Goal: Information Seeking & Learning: Learn about a topic

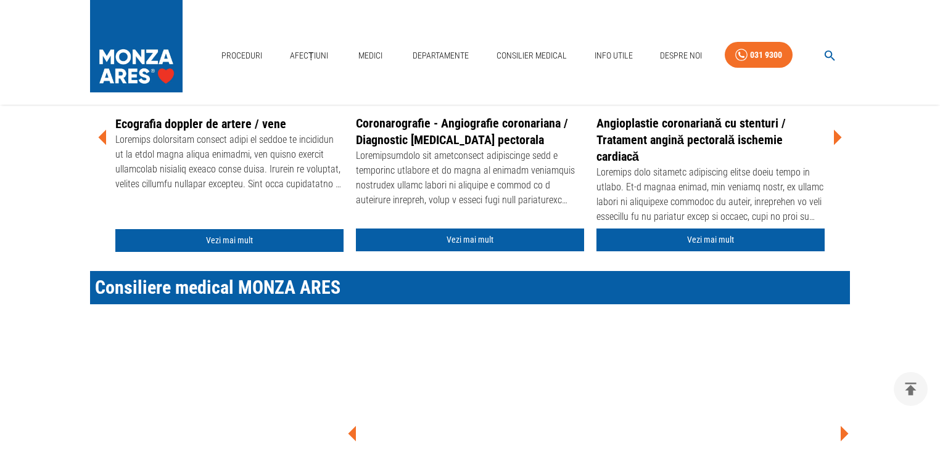
scroll to position [493, 0]
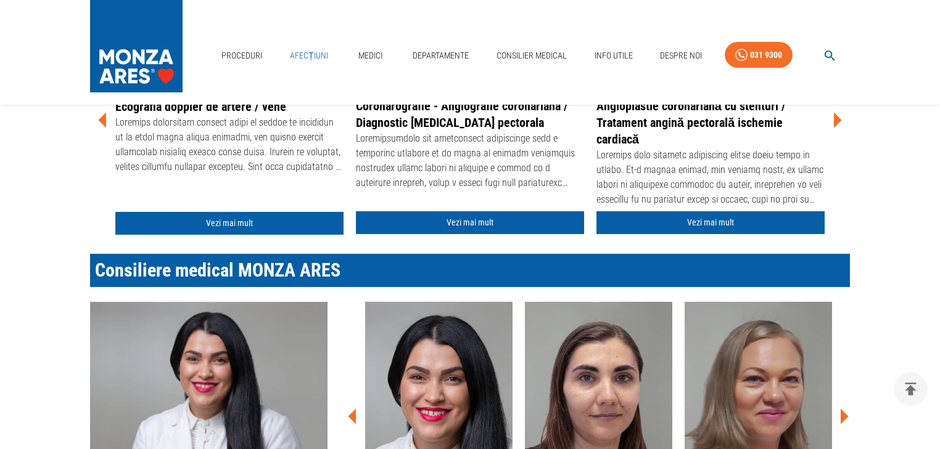
click at [325, 53] on link "Afecțiuni" at bounding box center [309, 55] width 48 height 25
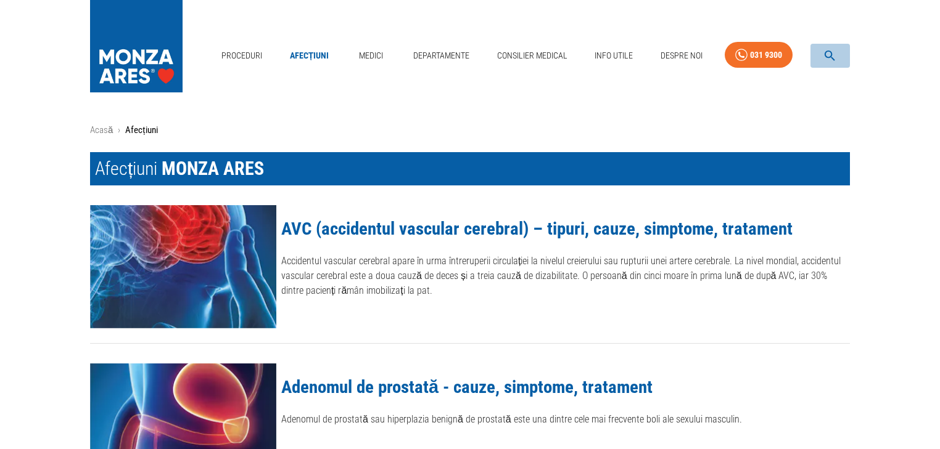
click at [834, 57] on icon "button" at bounding box center [829, 56] width 14 height 14
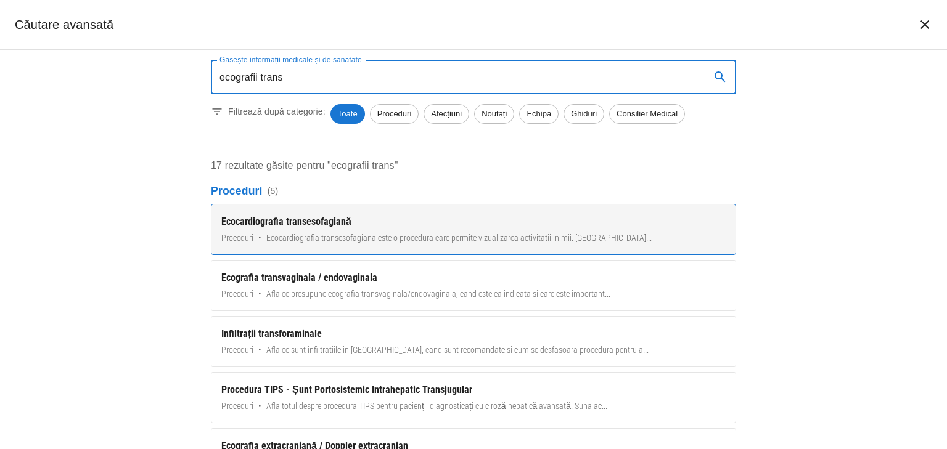
type input "ecografii trans"
click at [520, 244] on span "Ecocardiografia transesofagiana este o procedura care permite vizualizarea acti…" at bounding box center [458, 238] width 385 height 13
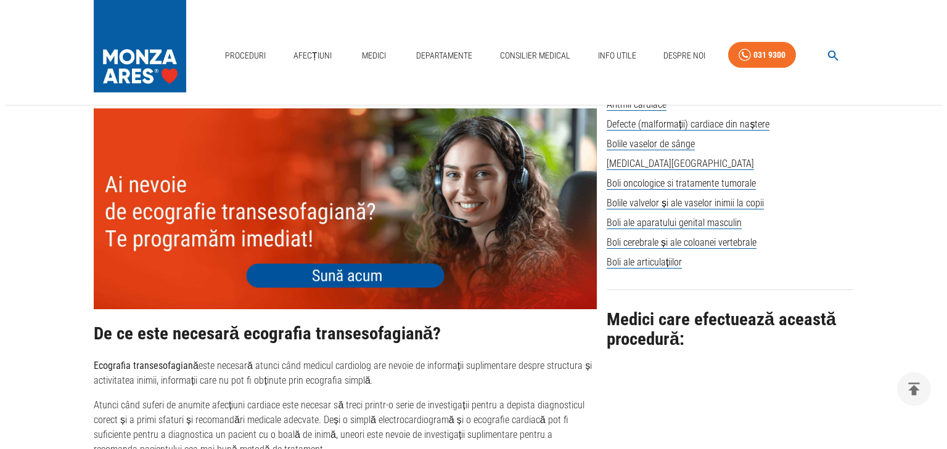
scroll to position [888, 0]
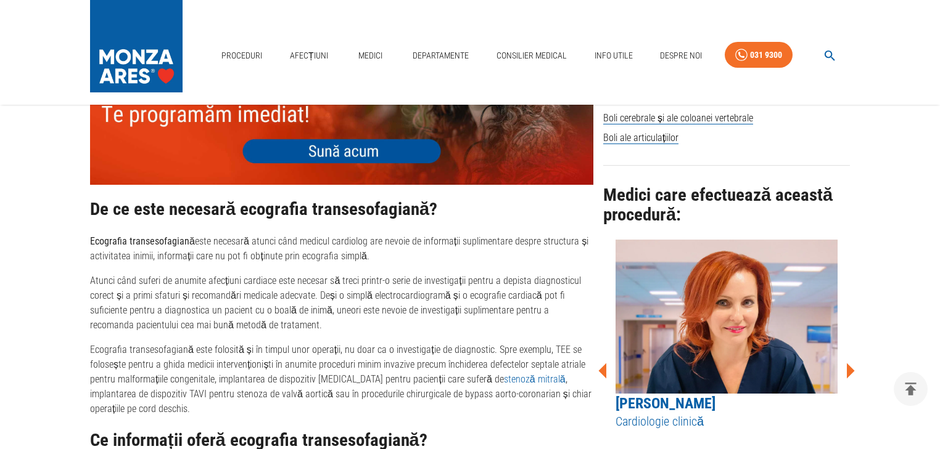
click at [850, 361] on icon at bounding box center [849, 371] width 37 height 37
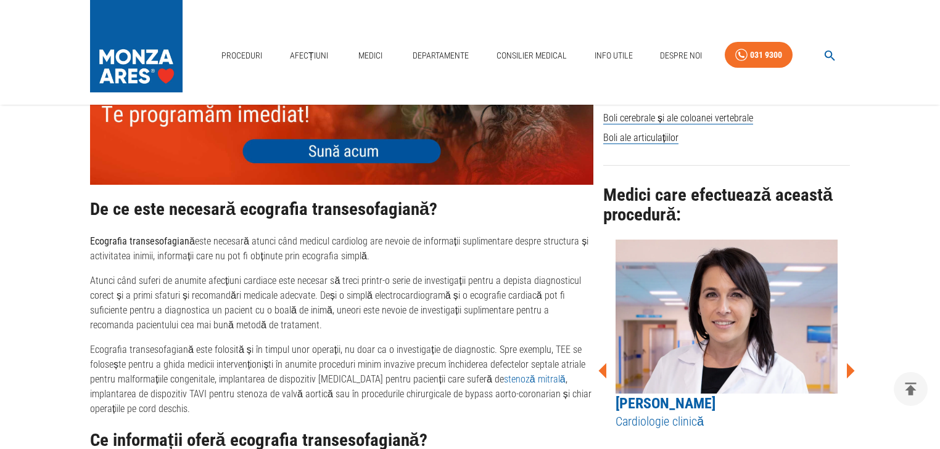
click at [850, 361] on icon at bounding box center [849, 371] width 37 height 37
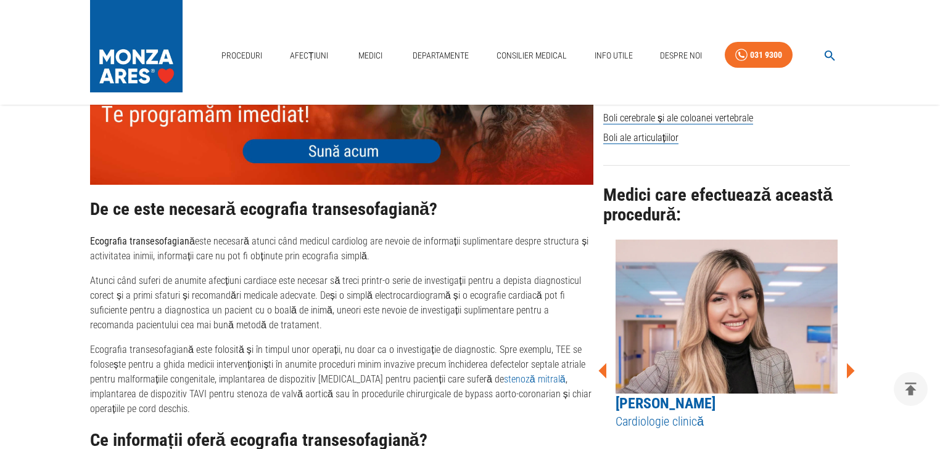
click at [850, 361] on icon at bounding box center [849, 371] width 37 height 37
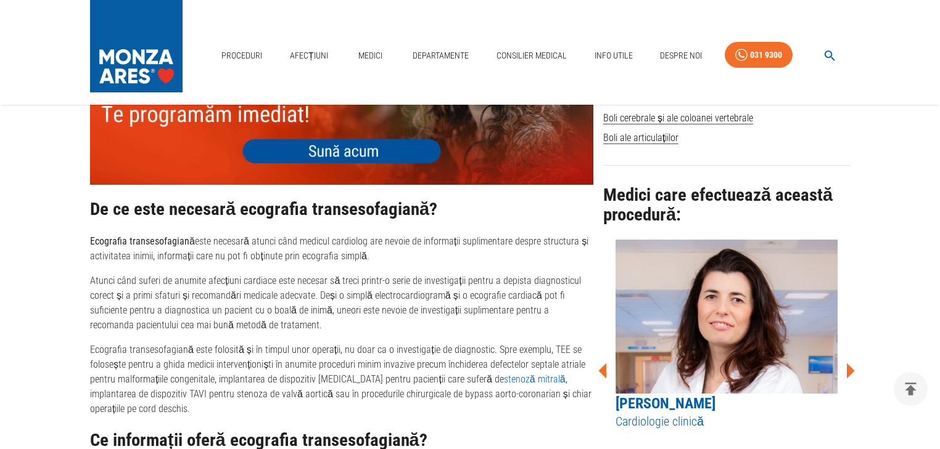
click at [850, 361] on icon at bounding box center [849, 371] width 37 height 37
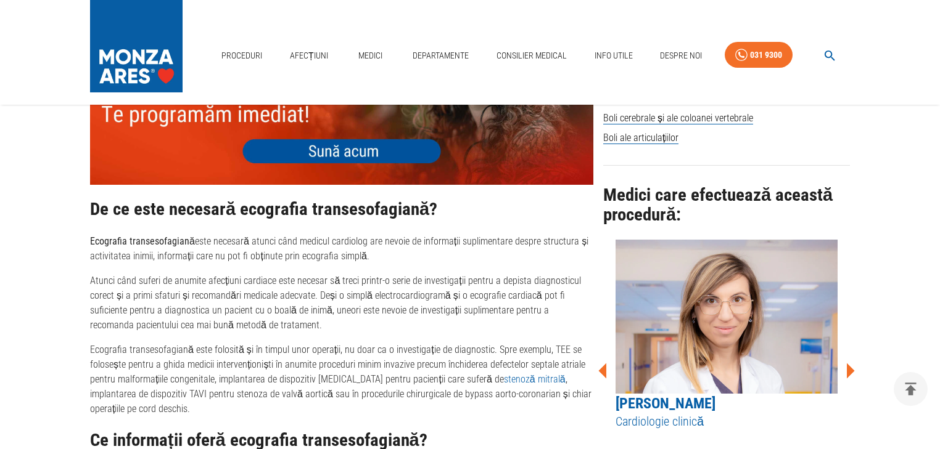
click at [850, 361] on icon at bounding box center [849, 371] width 37 height 37
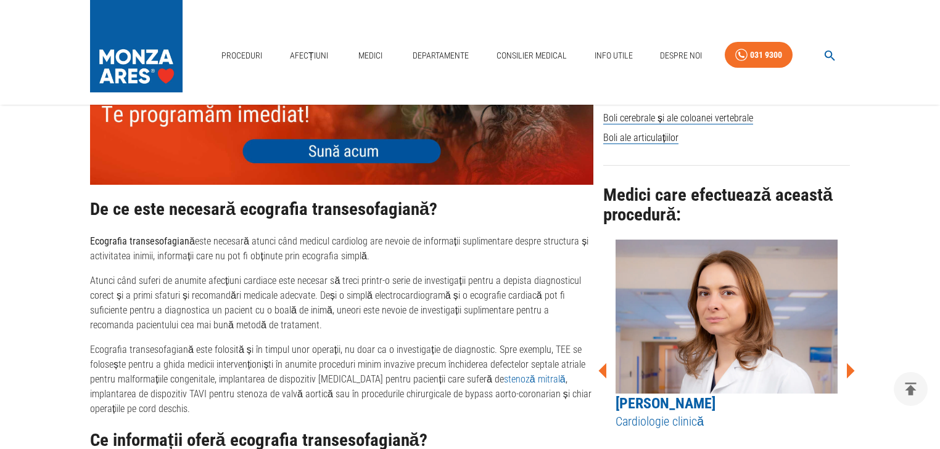
click at [850, 361] on icon at bounding box center [849, 371] width 37 height 37
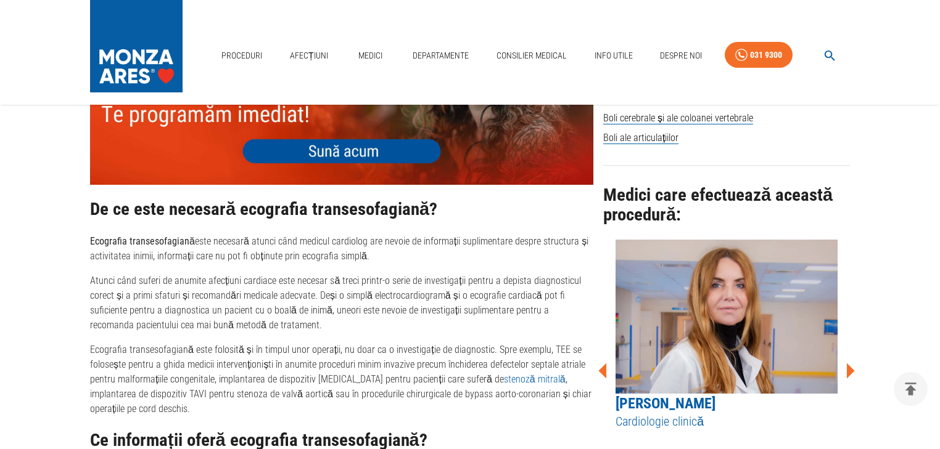
click at [850, 361] on icon at bounding box center [849, 371] width 37 height 37
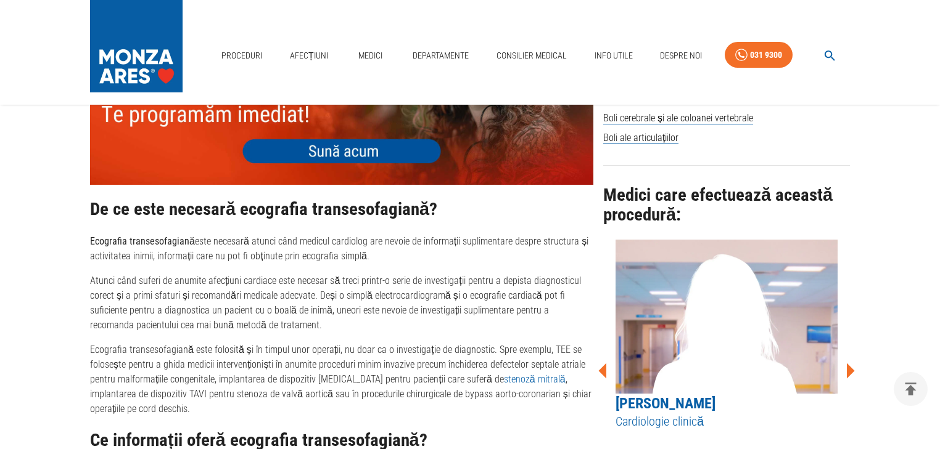
click at [850, 361] on icon at bounding box center [849, 371] width 37 height 37
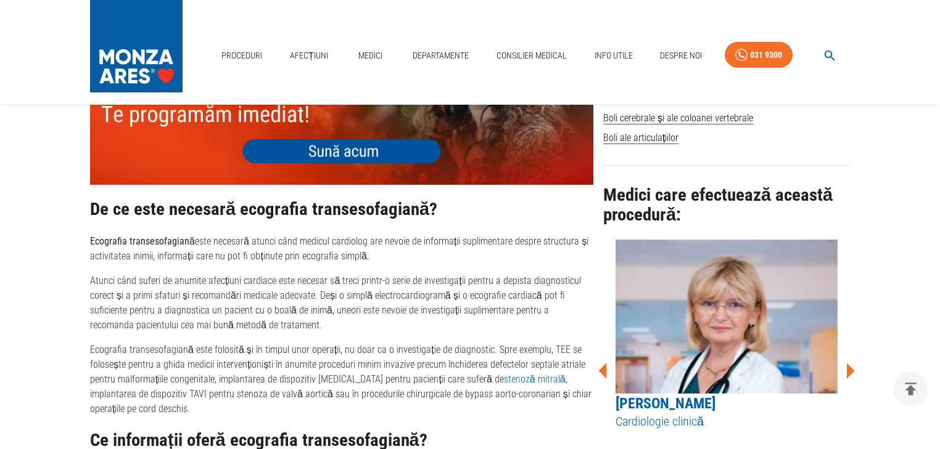
click at [850, 361] on icon at bounding box center [849, 371] width 37 height 37
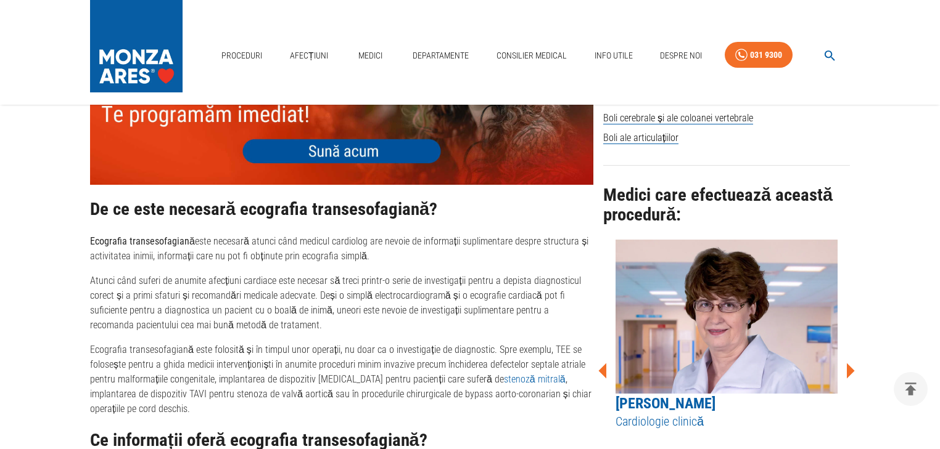
click at [850, 361] on icon at bounding box center [849, 371] width 37 height 37
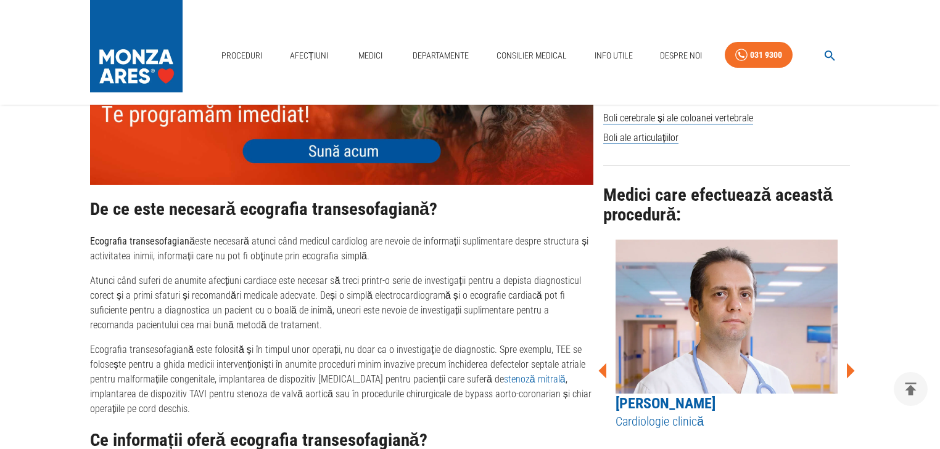
click at [850, 361] on icon at bounding box center [849, 371] width 37 height 37
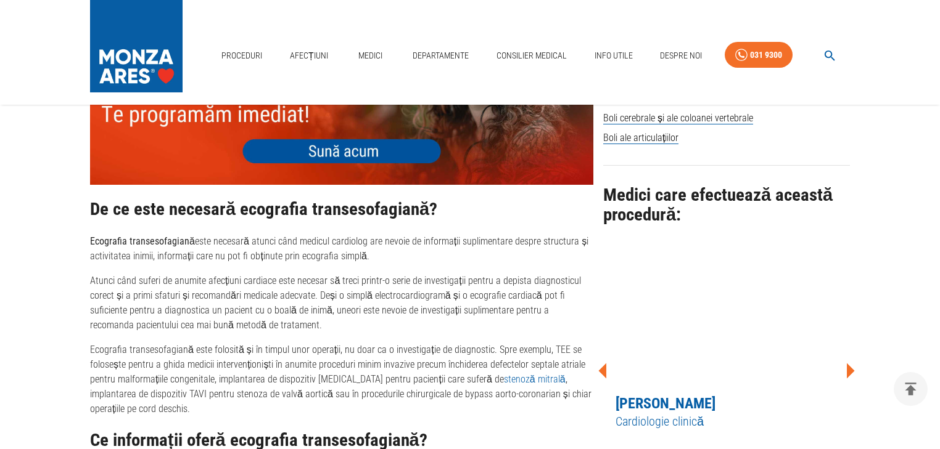
click at [850, 361] on icon at bounding box center [849, 371] width 37 height 37
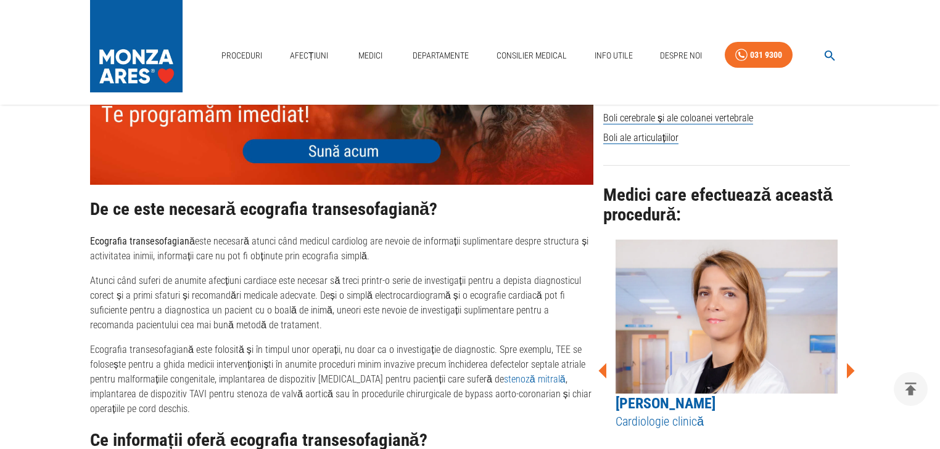
click at [850, 361] on icon at bounding box center [849, 371] width 37 height 37
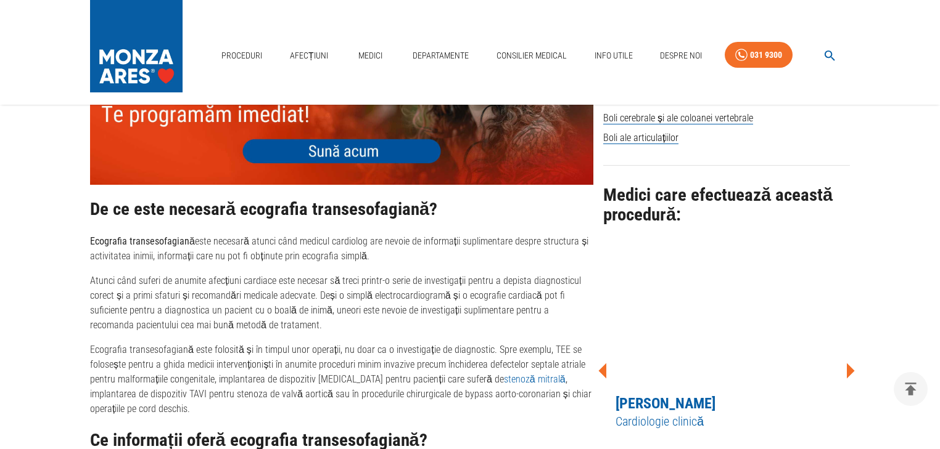
click at [850, 361] on icon at bounding box center [849, 371] width 37 height 37
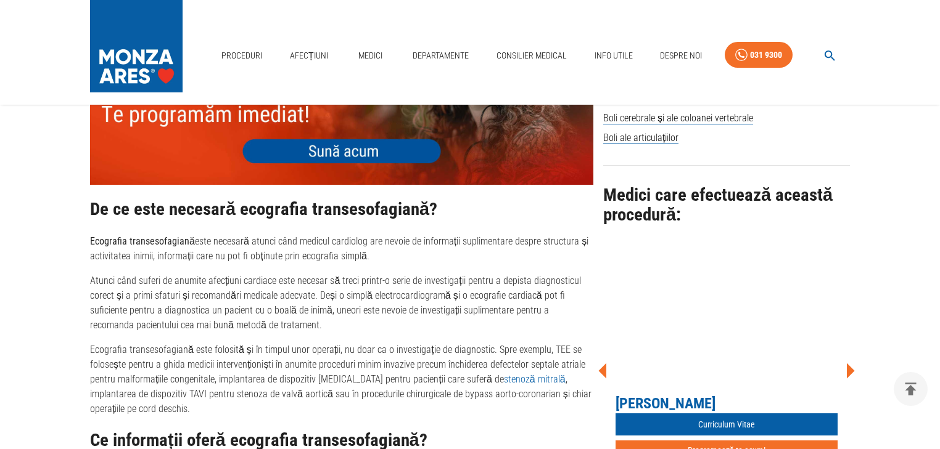
click at [850, 361] on icon at bounding box center [849, 371] width 37 height 37
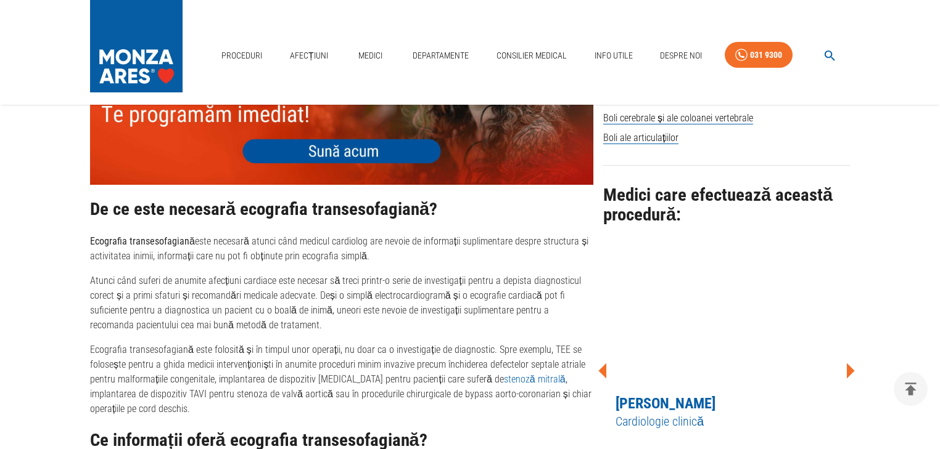
click at [850, 361] on icon at bounding box center [849, 371] width 37 height 37
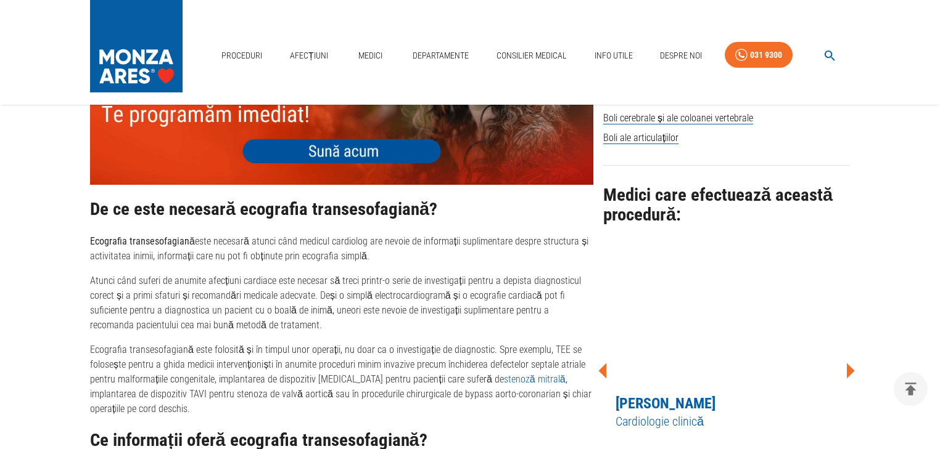
click at [850, 361] on icon at bounding box center [849, 371] width 37 height 37
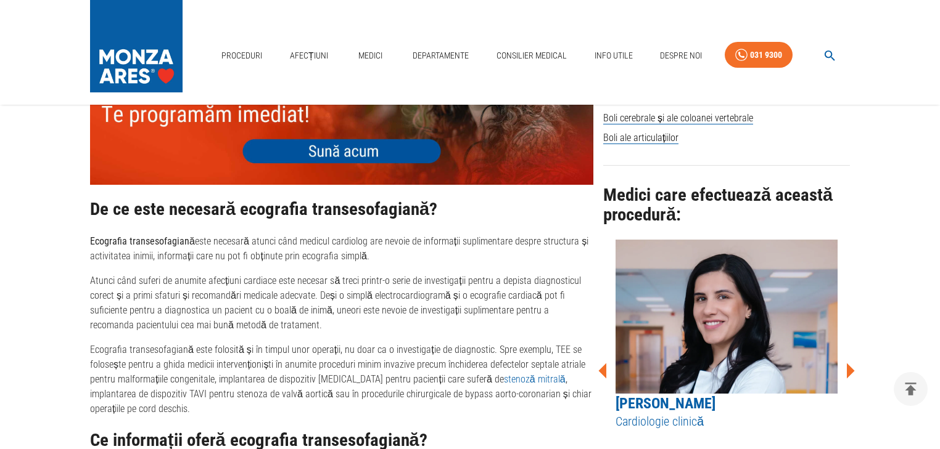
click at [850, 361] on icon at bounding box center [849, 371] width 37 height 37
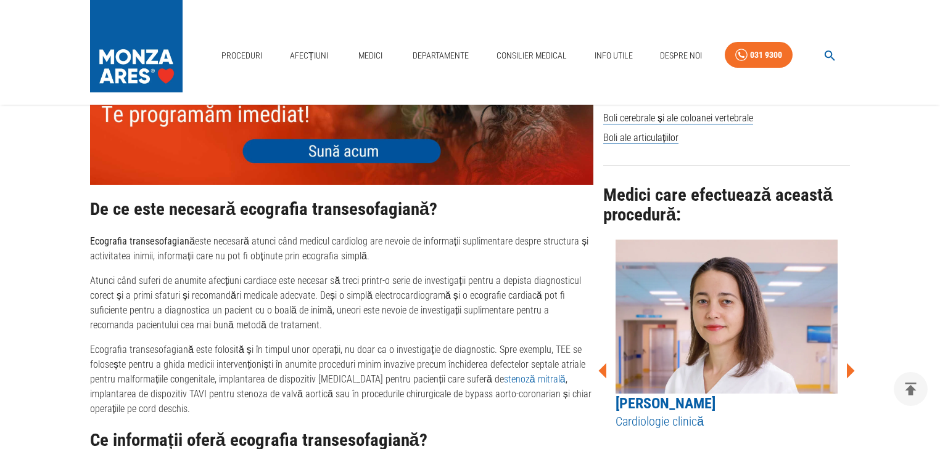
click at [604, 366] on icon at bounding box center [603, 370] width 8 height 15
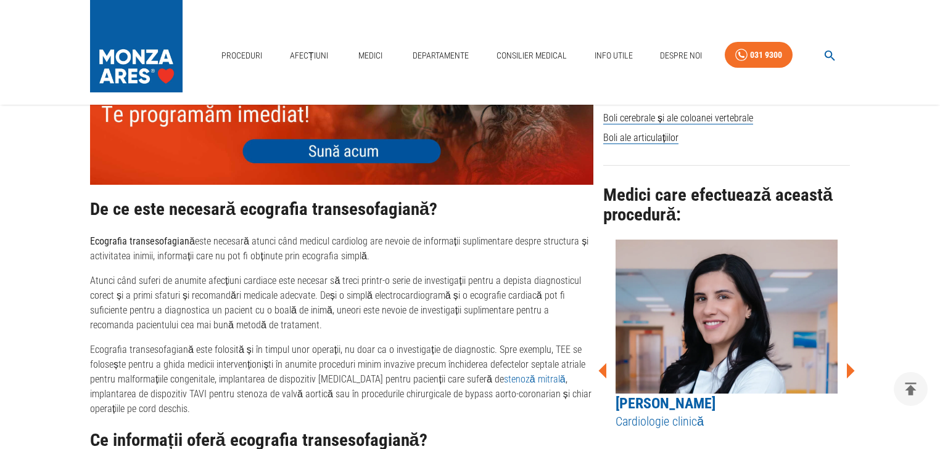
click at [848, 369] on icon at bounding box center [850, 370] width 8 height 15
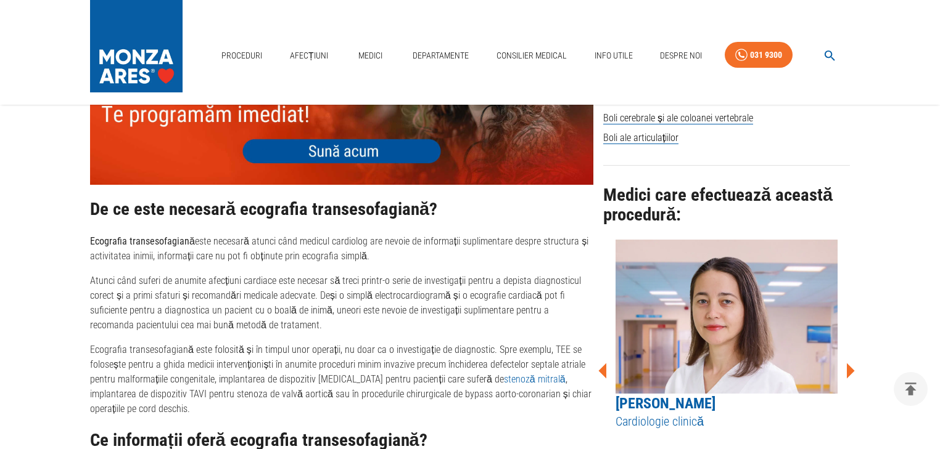
click at [602, 360] on icon at bounding box center [602, 371] width 37 height 37
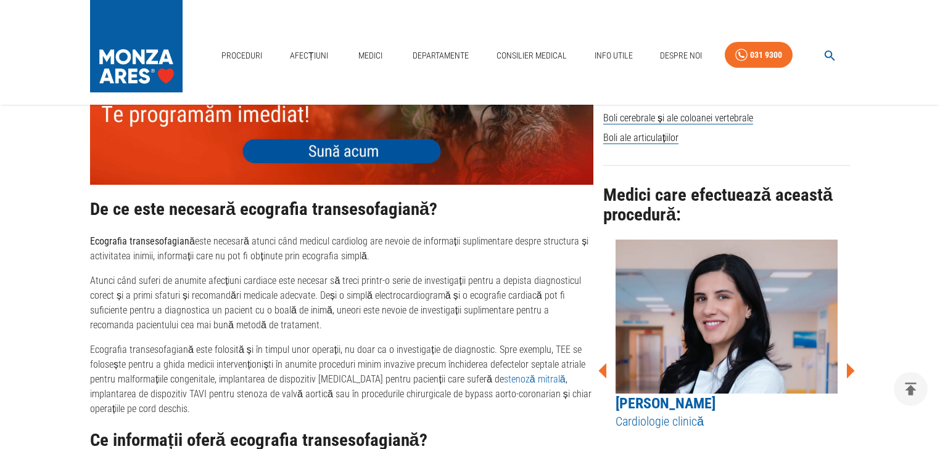
click at [843, 367] on icon at bounding box center [849, 371] width 37 height 37
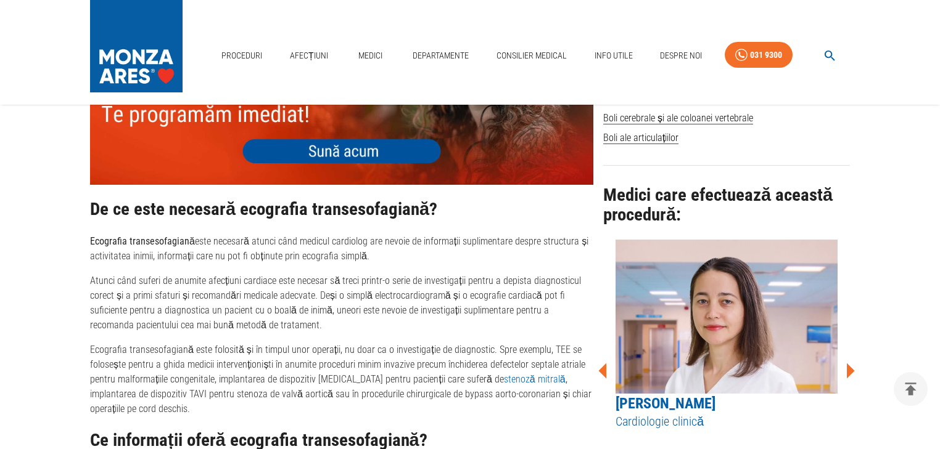
click at [843, 367] on icon at bounding box center [849, 371] width 37 height 37
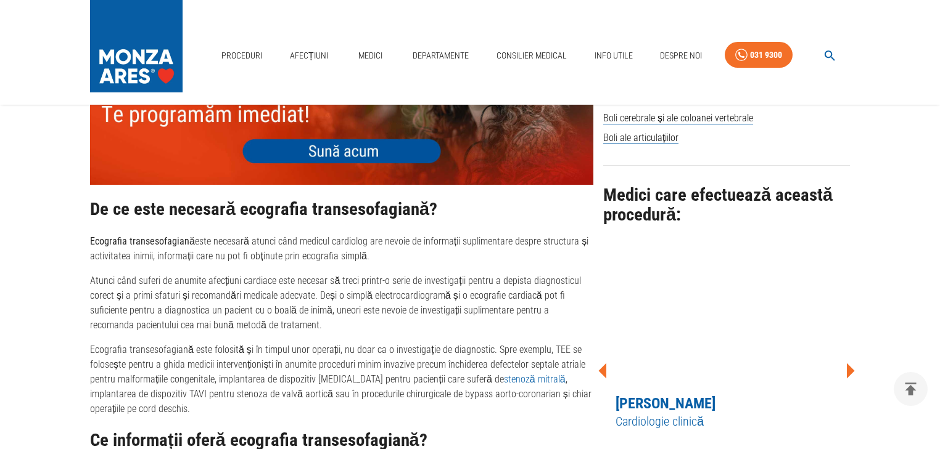
click at [843, 367] on icon at bounding box center [849, 371] width 37 height 37
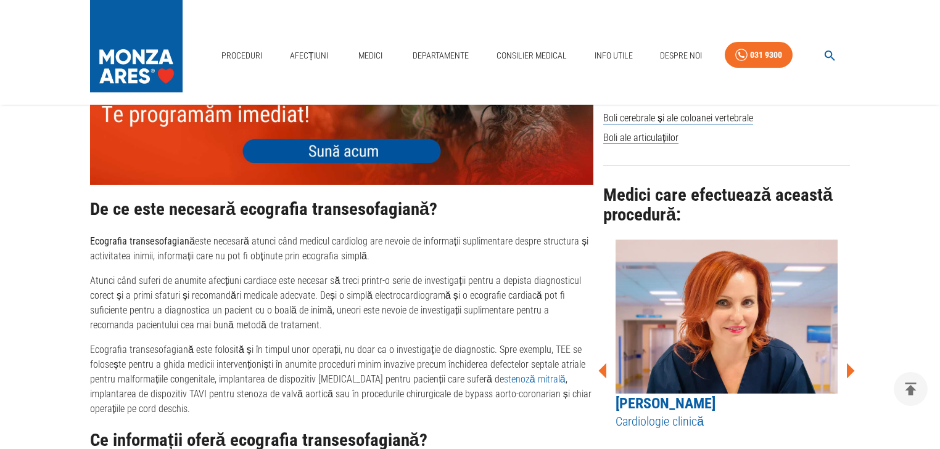
click at [843, 367] on icon at bounding box center [849, 371] width 37 height 37
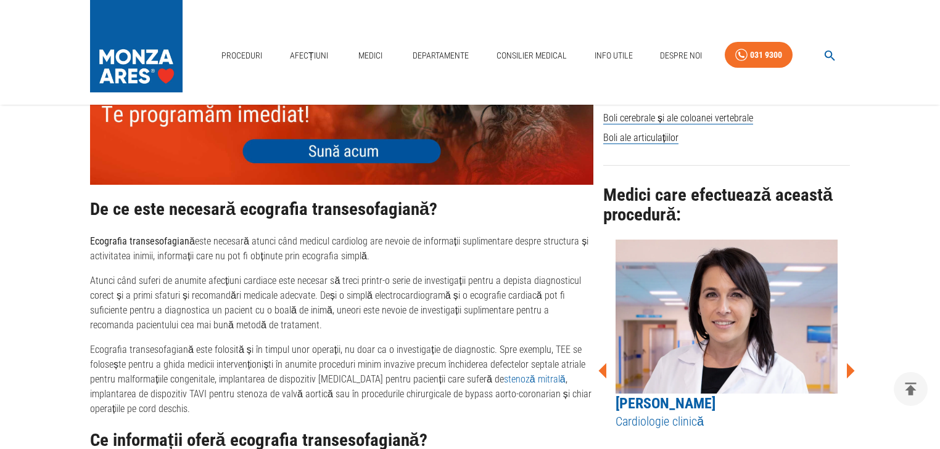
click at [843, 367] on icon at bounding box center [849, 371] width 37 height 37
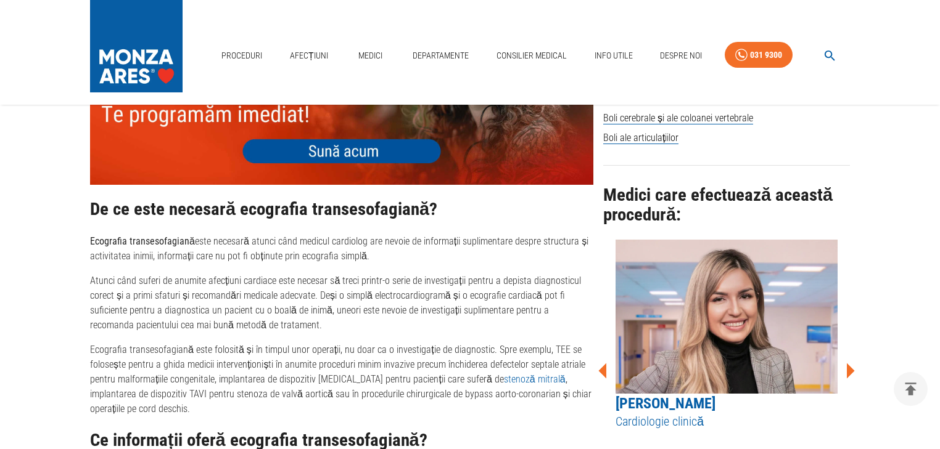
click at [843, 367] on icon at bounding box center [849, 371] width 37 height 37
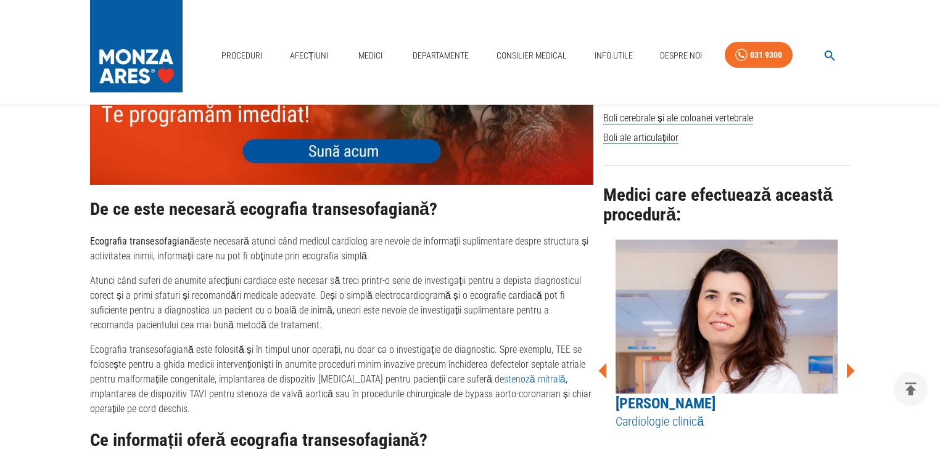
click at [846, 364] on icon at bounding box center [849, 371] width 37 height 37
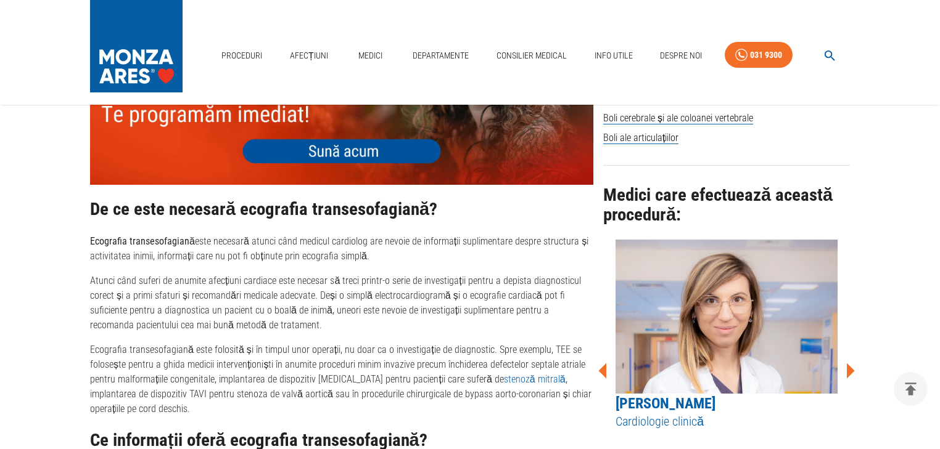
click at [827, 44] on button "button" at bounding box center [829, 56] width 39 height 24
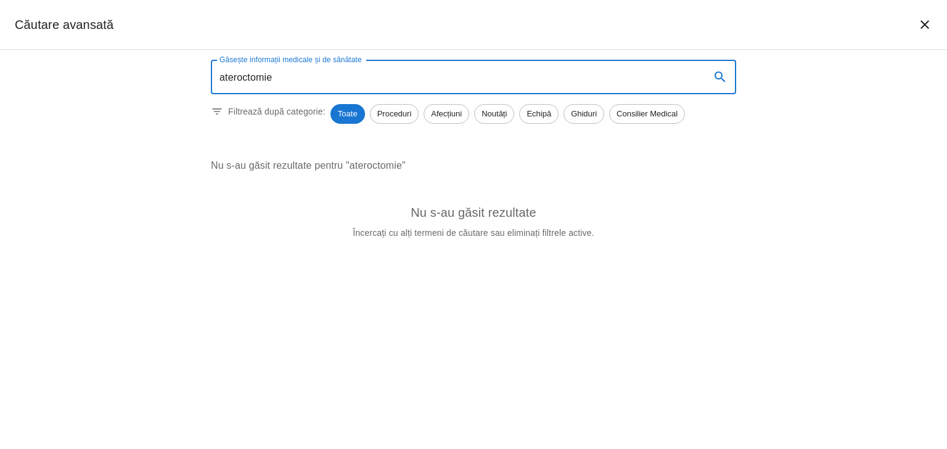
type input "ateroctomie"
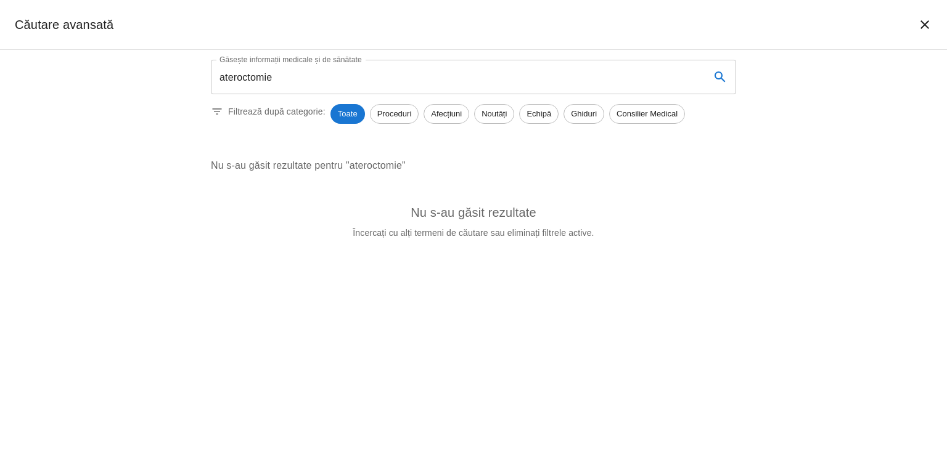
scroll to position [493, 0]
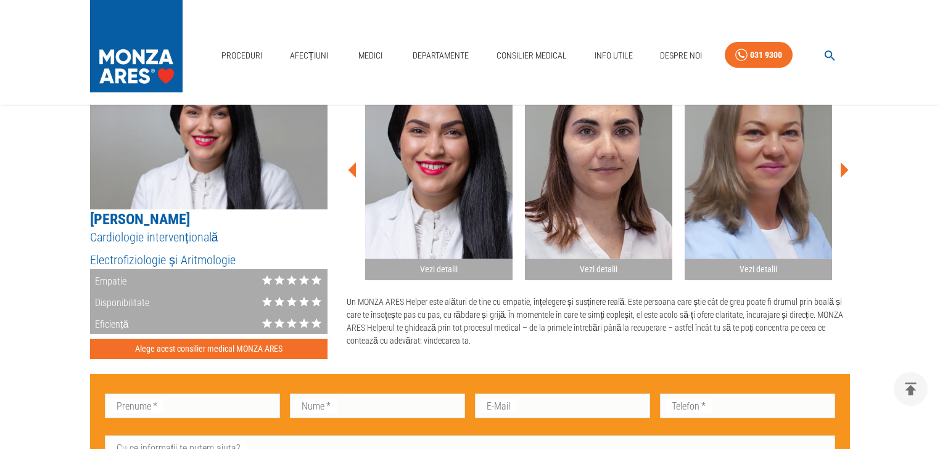
scroll to position [740, 0]
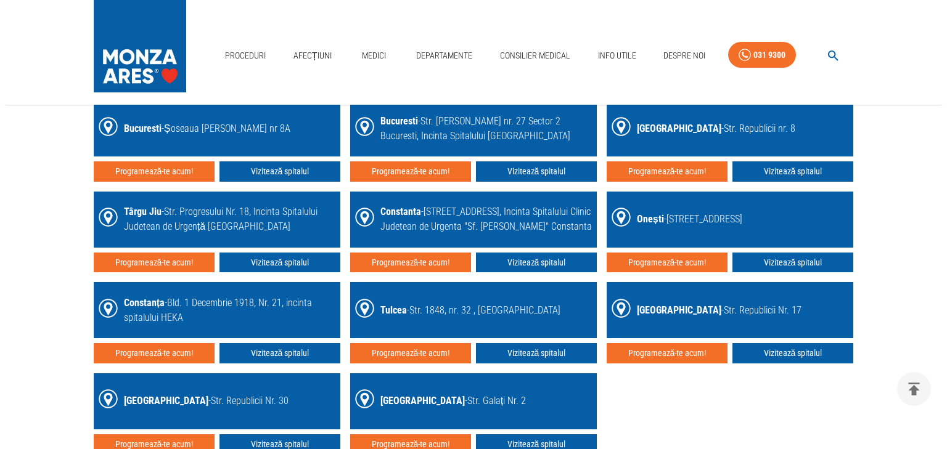
scroll to position [1825, 0]
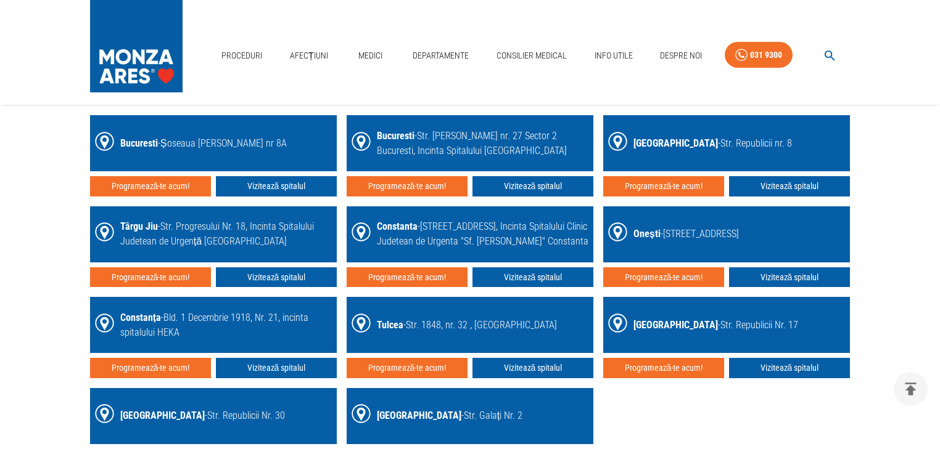
click at [538, 84] on div "Proceduri Afecțiuni Medici Departamente Consilier Medical Info Utile Despre Noi…" at bounding box center [470, 52] width 940 height 105
click at [835, 54] on icon "button" at bounding box center [829, 56] width 14 height 14
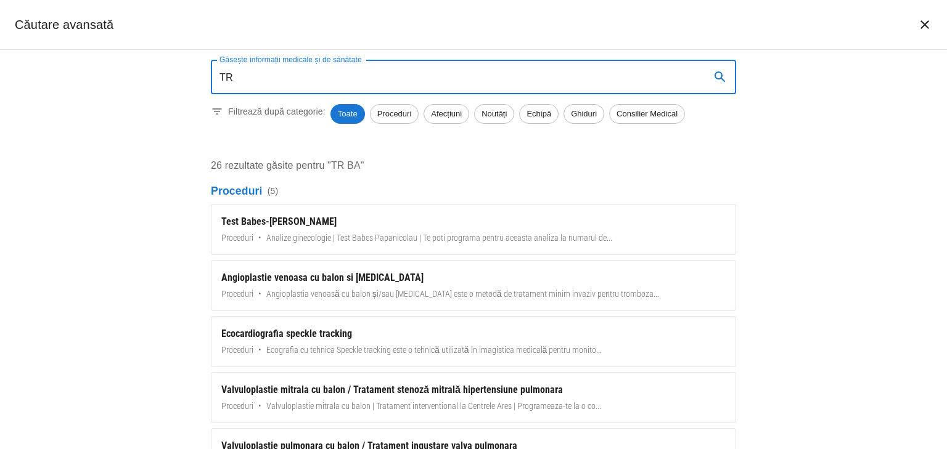
type input "T"
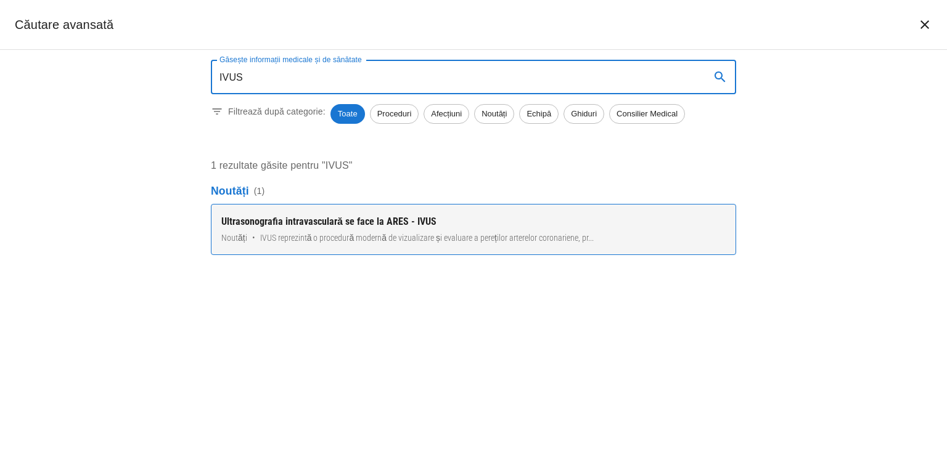
type input "IVUS"
click at [427, 212] on link "Ultrasonografia intravasculară se face la ARES - IVUS Noutăți • IVUS reprezintă…" at bounding box center [473, 229] width 525 height 51
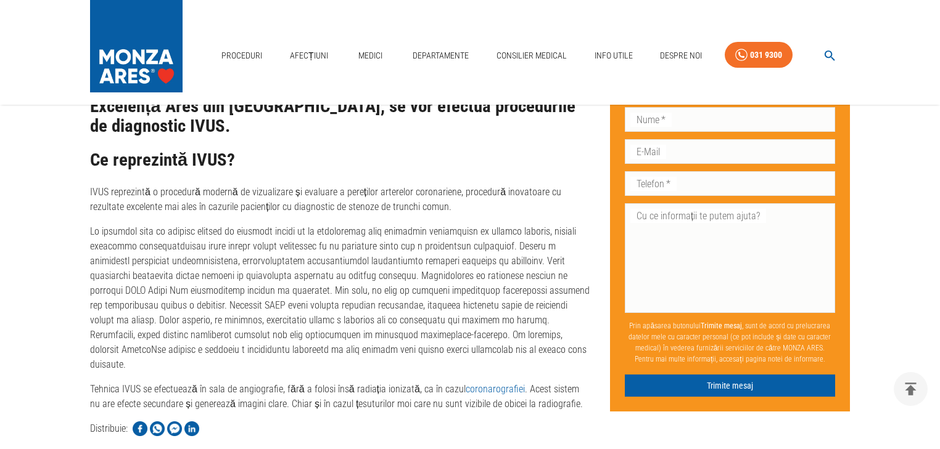
scroll to position [592, 0]
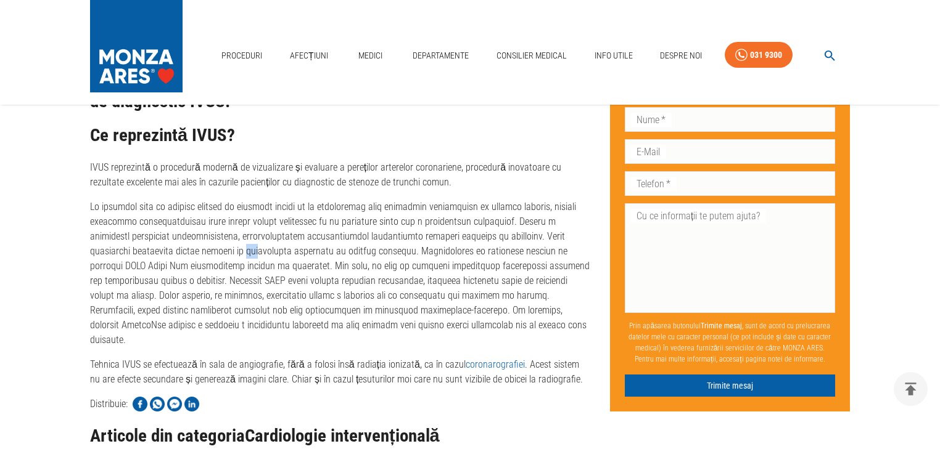
drag, startPoint x: 157, startPoint y: 251, endPoint x: 168, endPoint y: 248, distance: 11.4
click at [168, 248] on p at bounding box center [340, 274] width 500 height 148
drag, startPoint x: 118, startPoint y: 251, endPoint x: 203, endPoint y: 248, distance: 84.5
click at [203, 248] on p at bounding box center [340, 274] width 500 height 148
copy p "plăcile de ateromatoză"
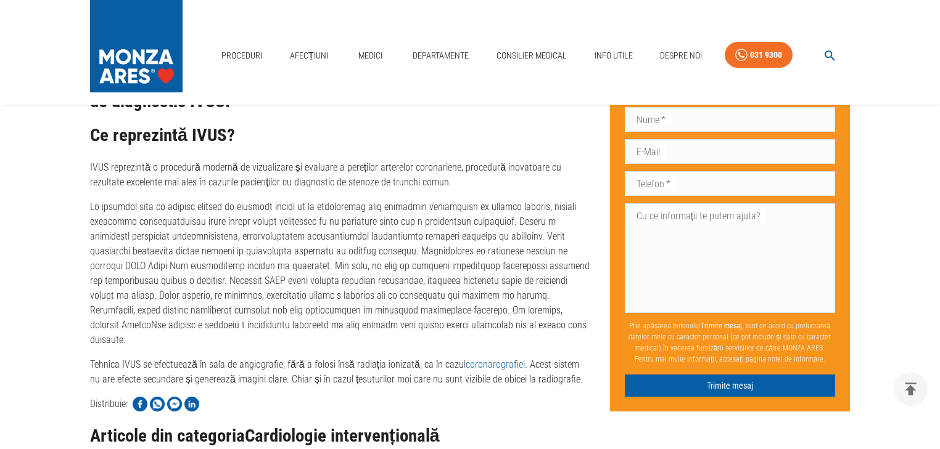
click at [294, 245] on p at bounding box center [340, 274] width 500 height 148
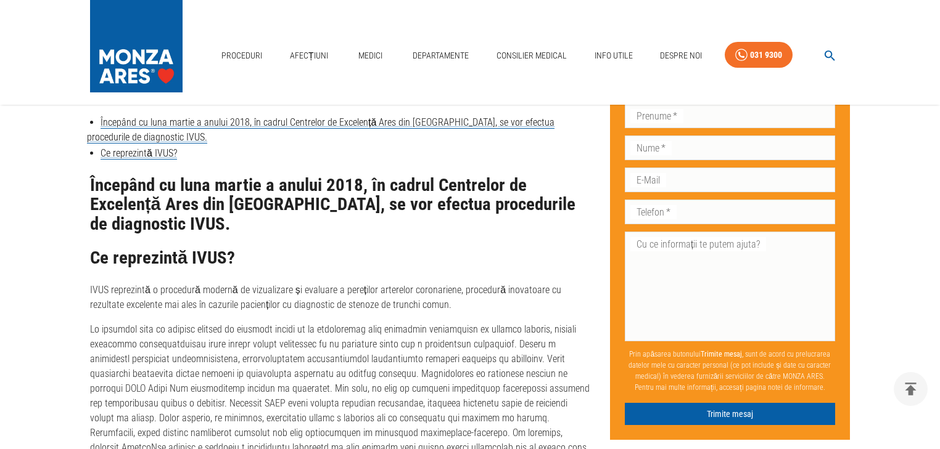
scroll to position [568, 0]
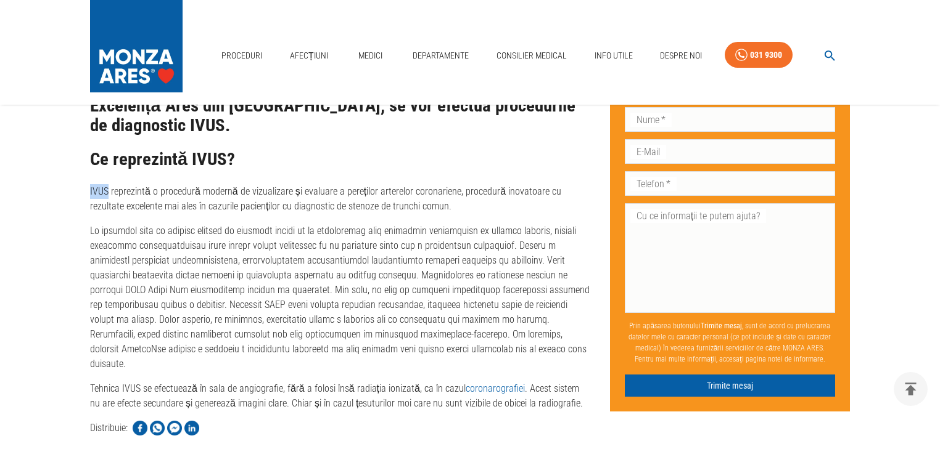
drag, startPoint x: 89, startPoint y: 191, endPoint x: 109, endPoint y: 190, distance: 20.4
click at [109, 190] on div "Ultrasonografia intravasculară se face la ARES - IVUS Publicat: [DATE] Distribu…" at bounding box center [330, 101] width 520 height 1073
copy p "IVUS"
